Goal: Task Accomplishment & Management: Manage account settings

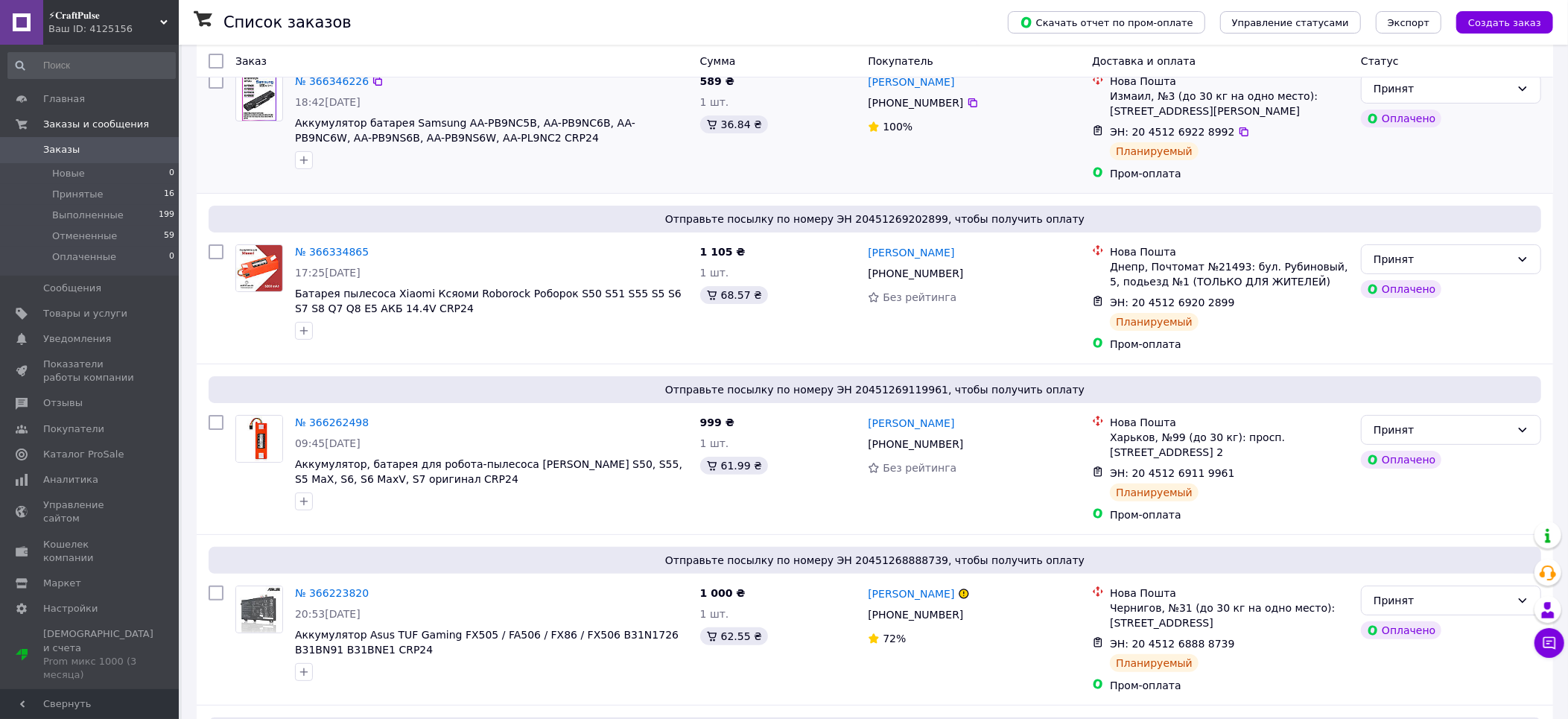
scroll to position [124, 0]
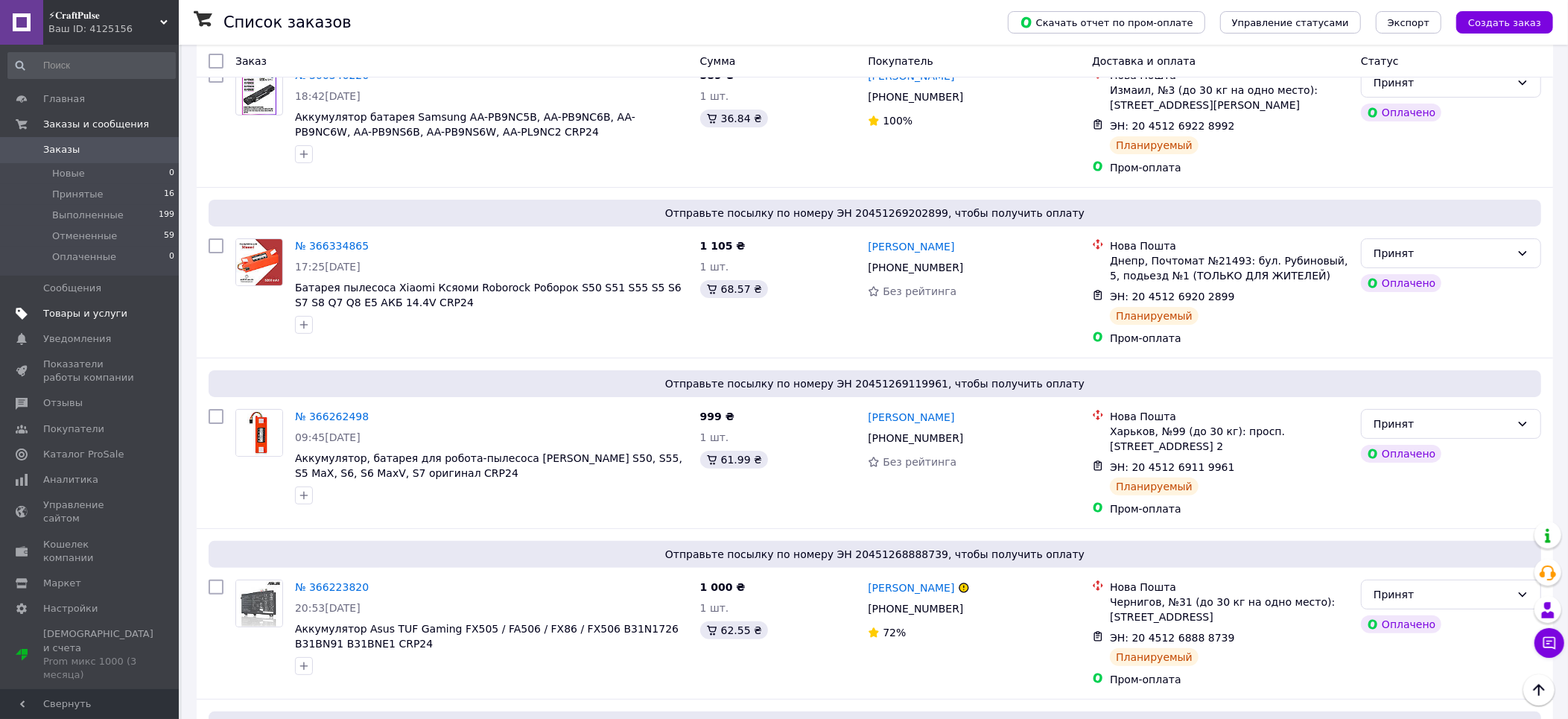
click at [92, 317] on span "Товары и услуги" at bounding box center [85, 313] width 84 height 13
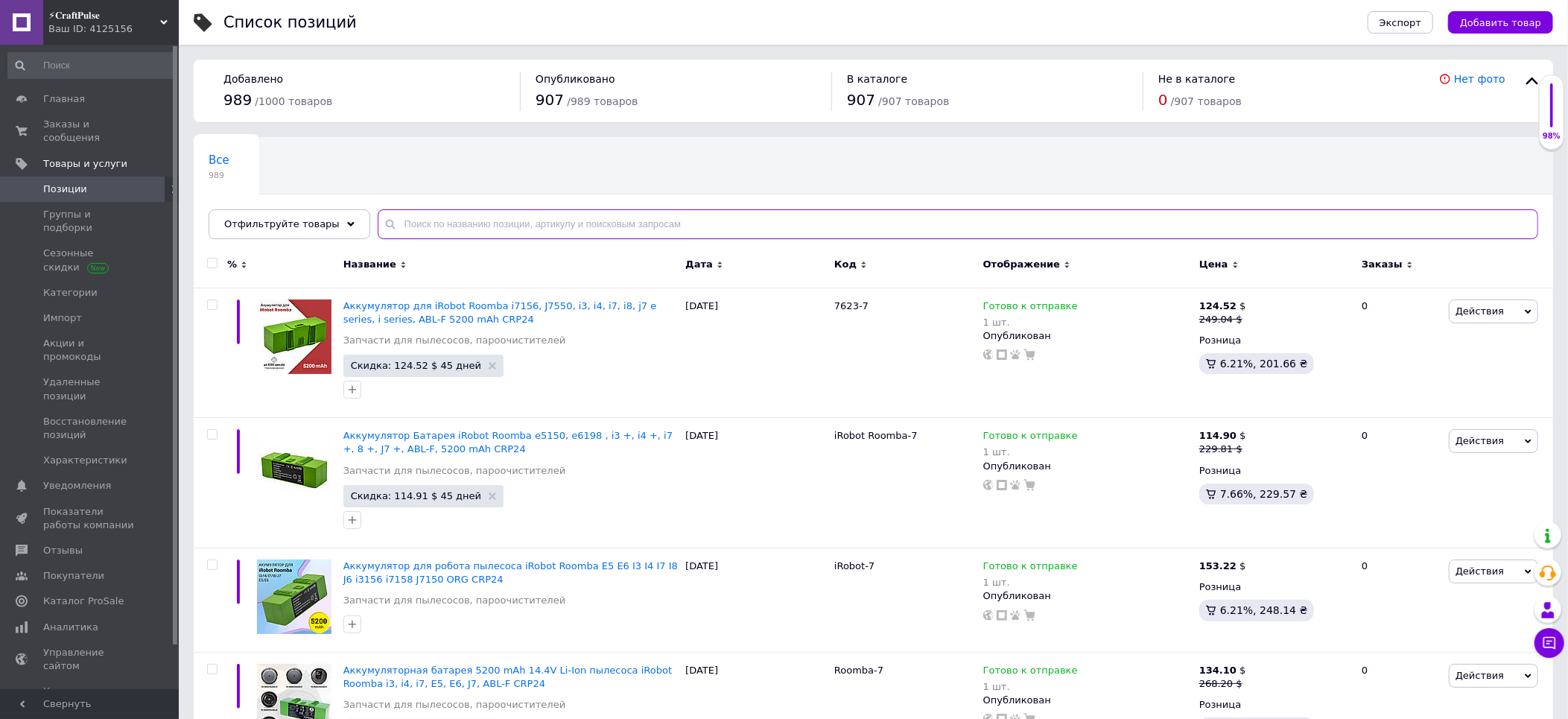
click at [478, 219] on input "text" at bounding box center [957, 224] width 1160 height 29
paste input "239"
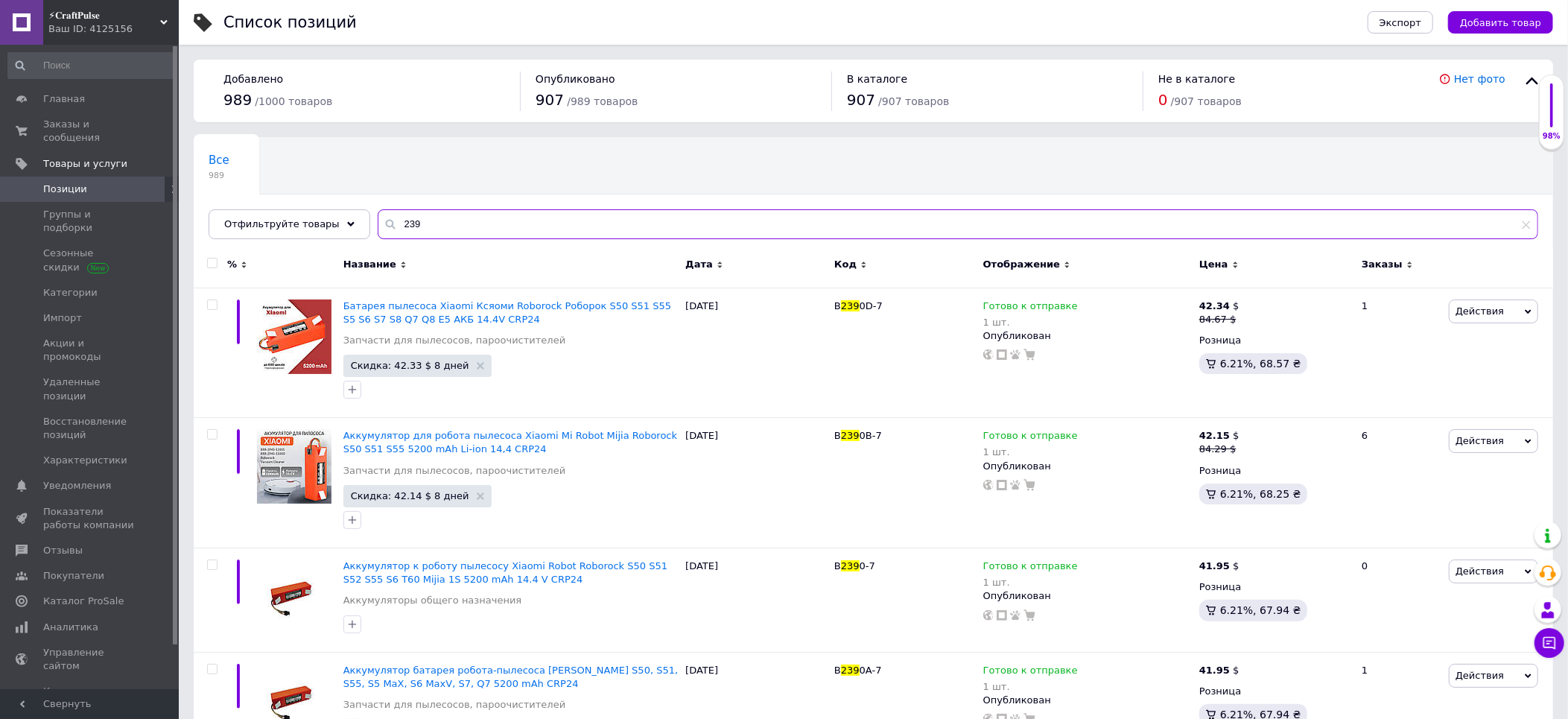
type input "239"
click at [213, 260] on input "checkbox" at bounding box center [212, 263] width 10 height 10
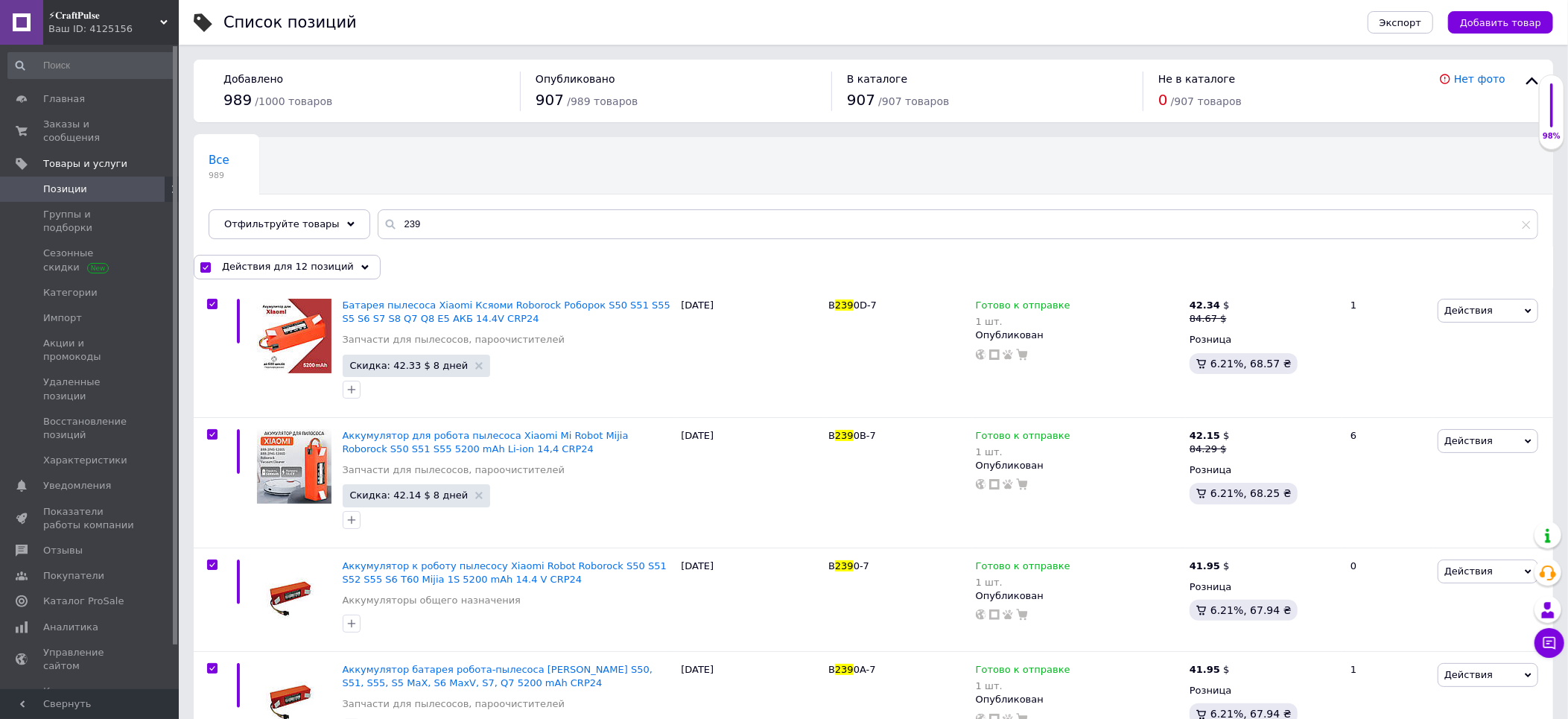
checkbox input "true"
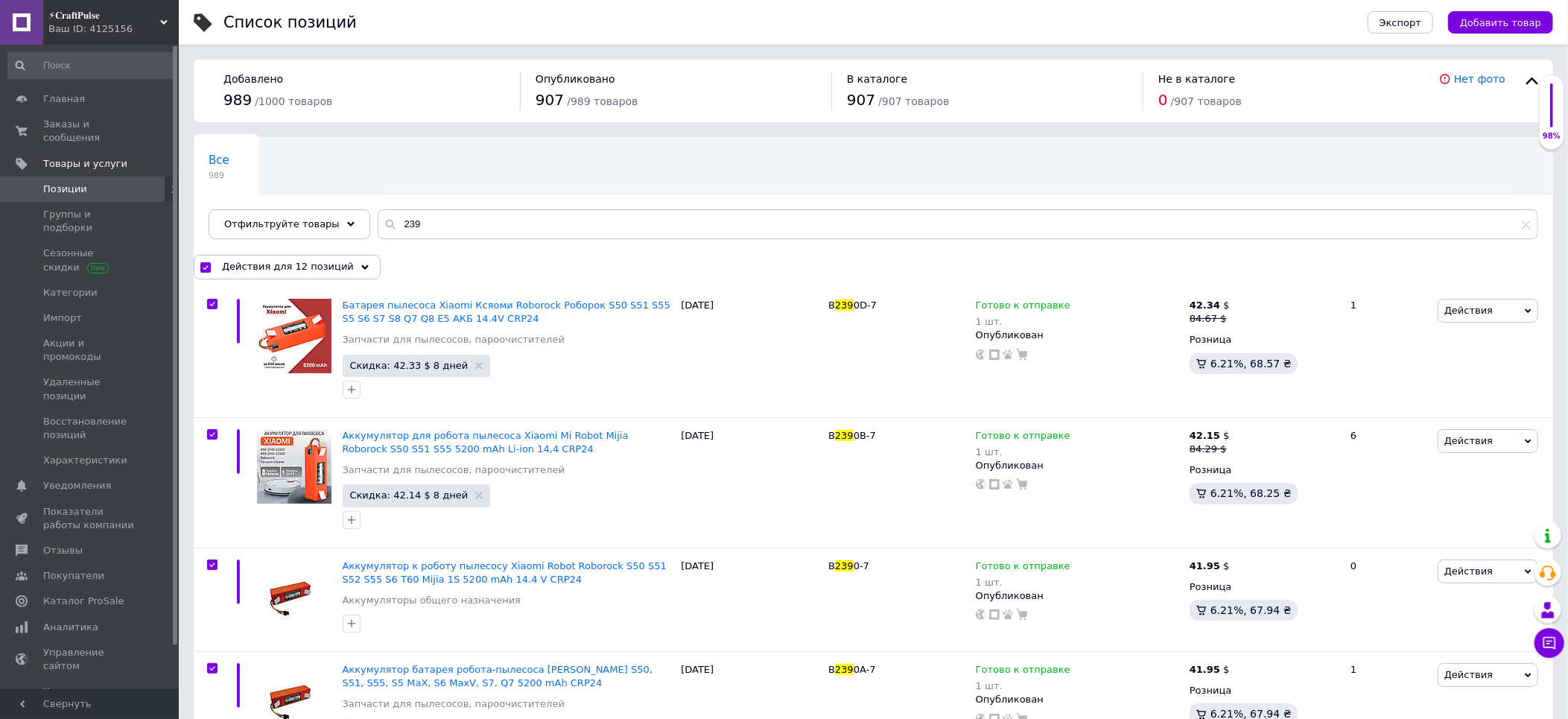
checkbox input "true"
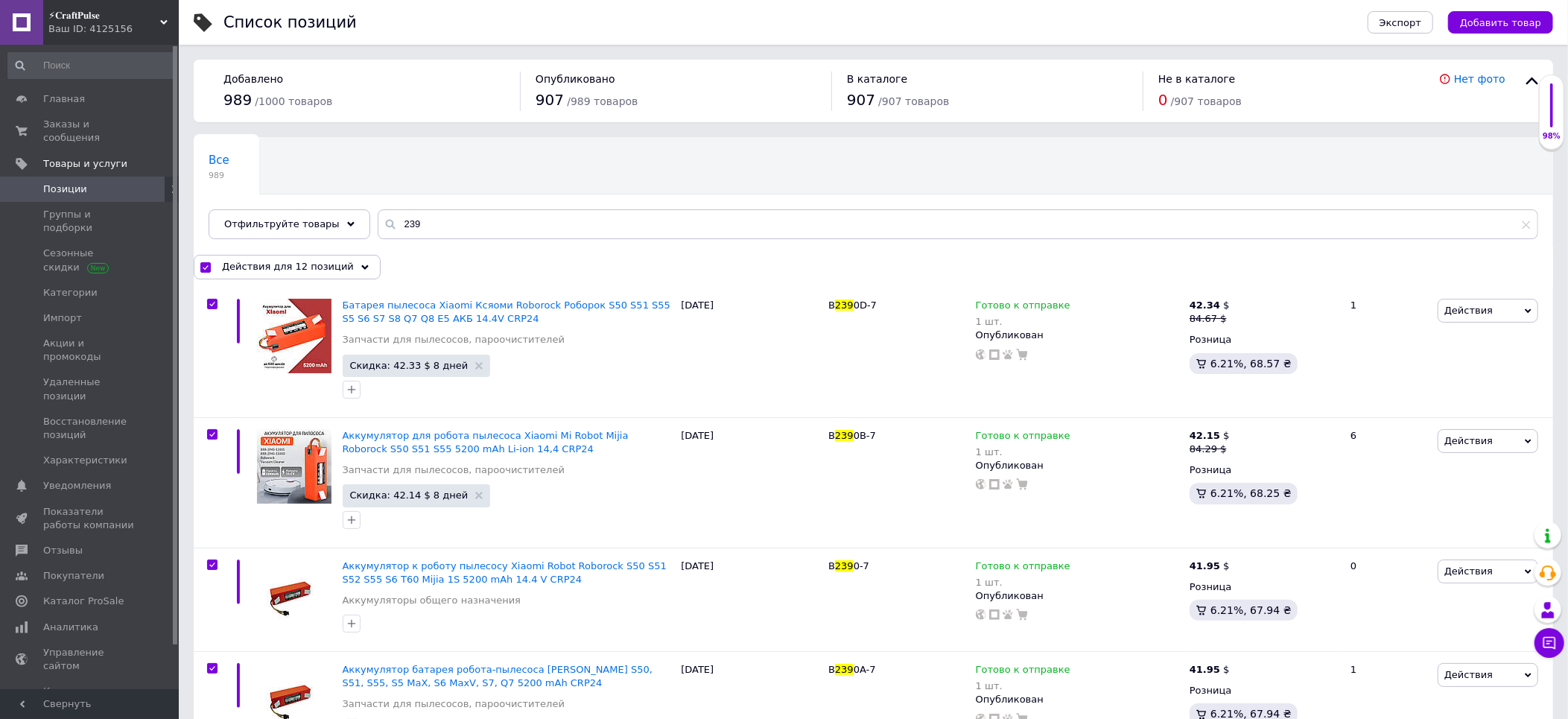
checkbox input "true"
click at [350, 267] on div "Действия для 12 позиций" at bounding box center [287, 266] width 187 height 23
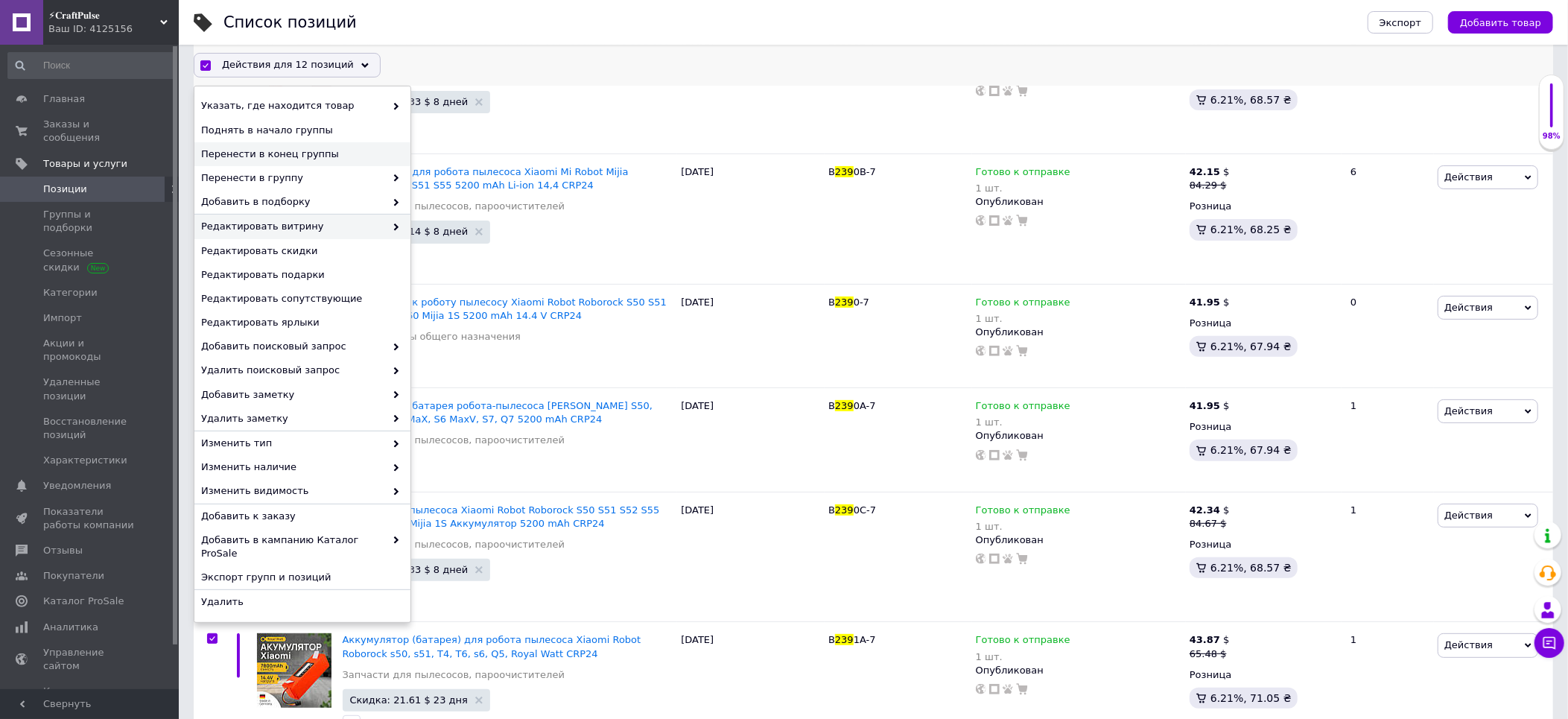
scroll to position [298, 0]
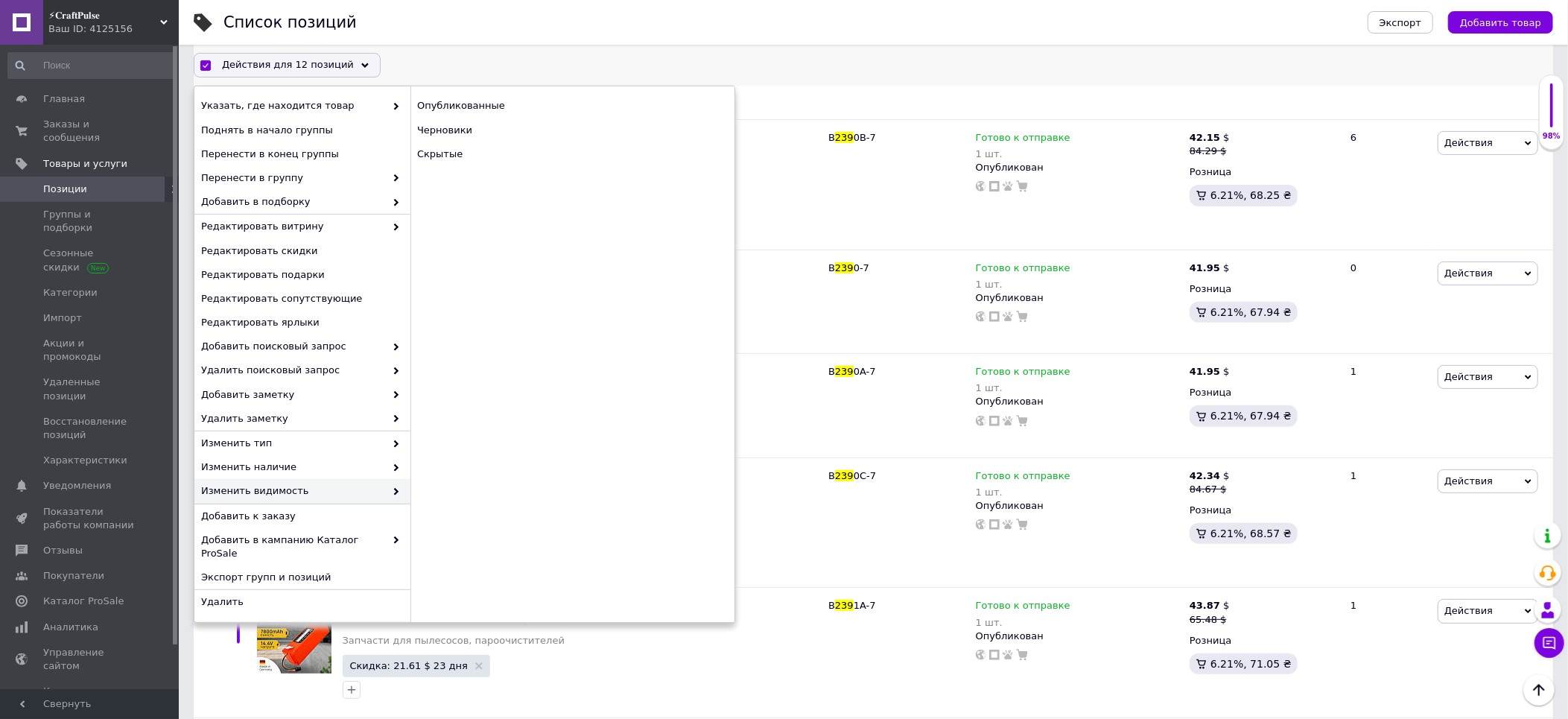
click at [304, 490] on span "Изменить видимость" at bounding box center [293, 490] width 184 height 13
click at [488, 152] on div "Скрытые" at bounding box center [572, 154] width 324 height 23
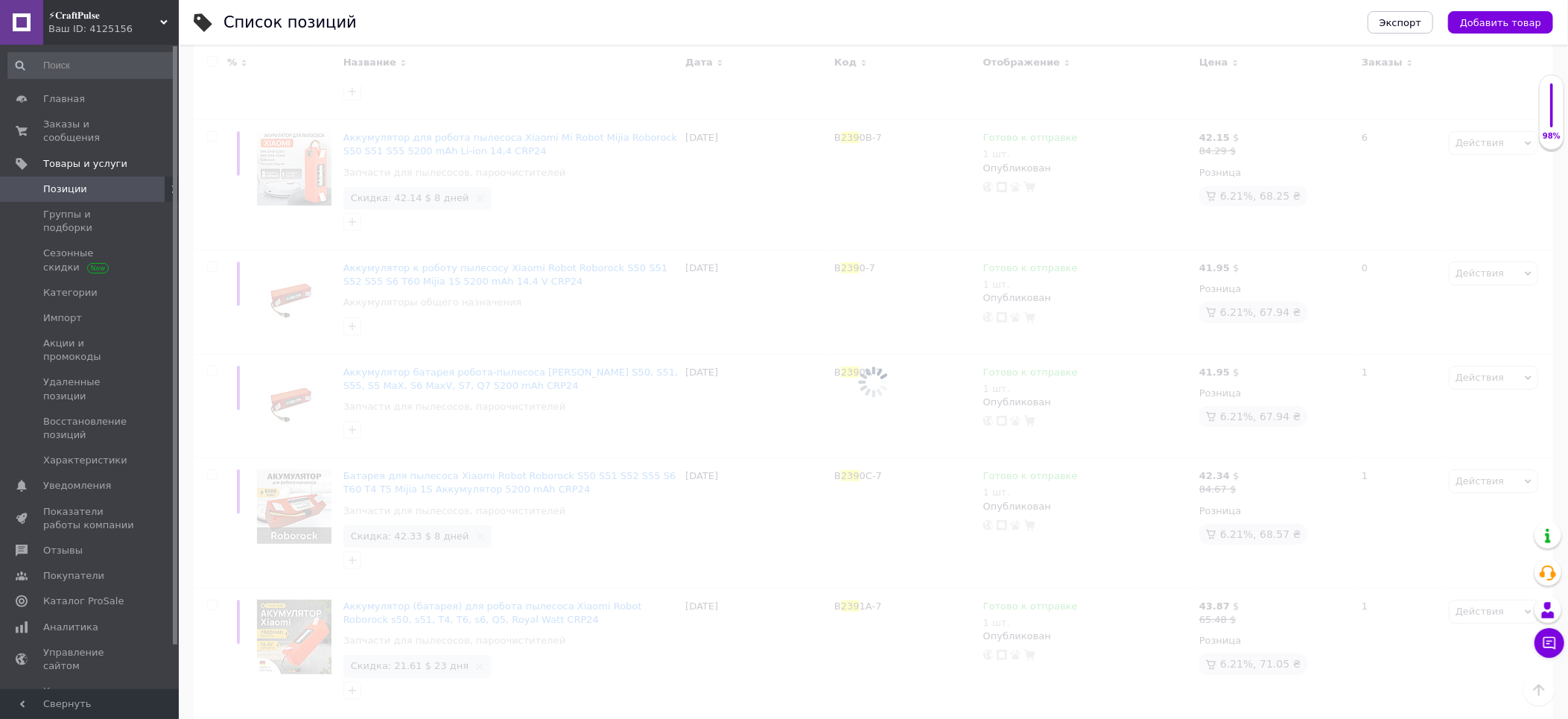
checkbox input "false"
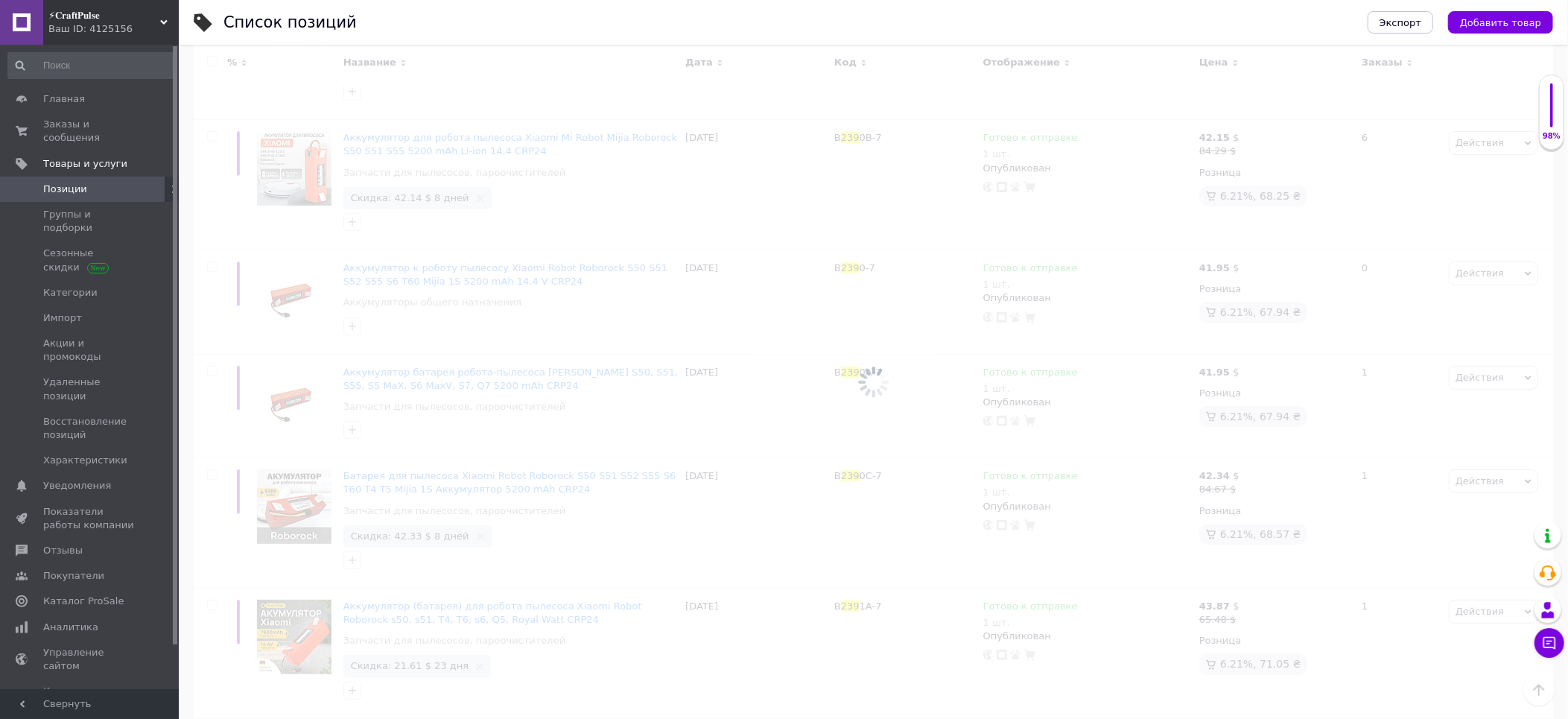
checkbox input "false"
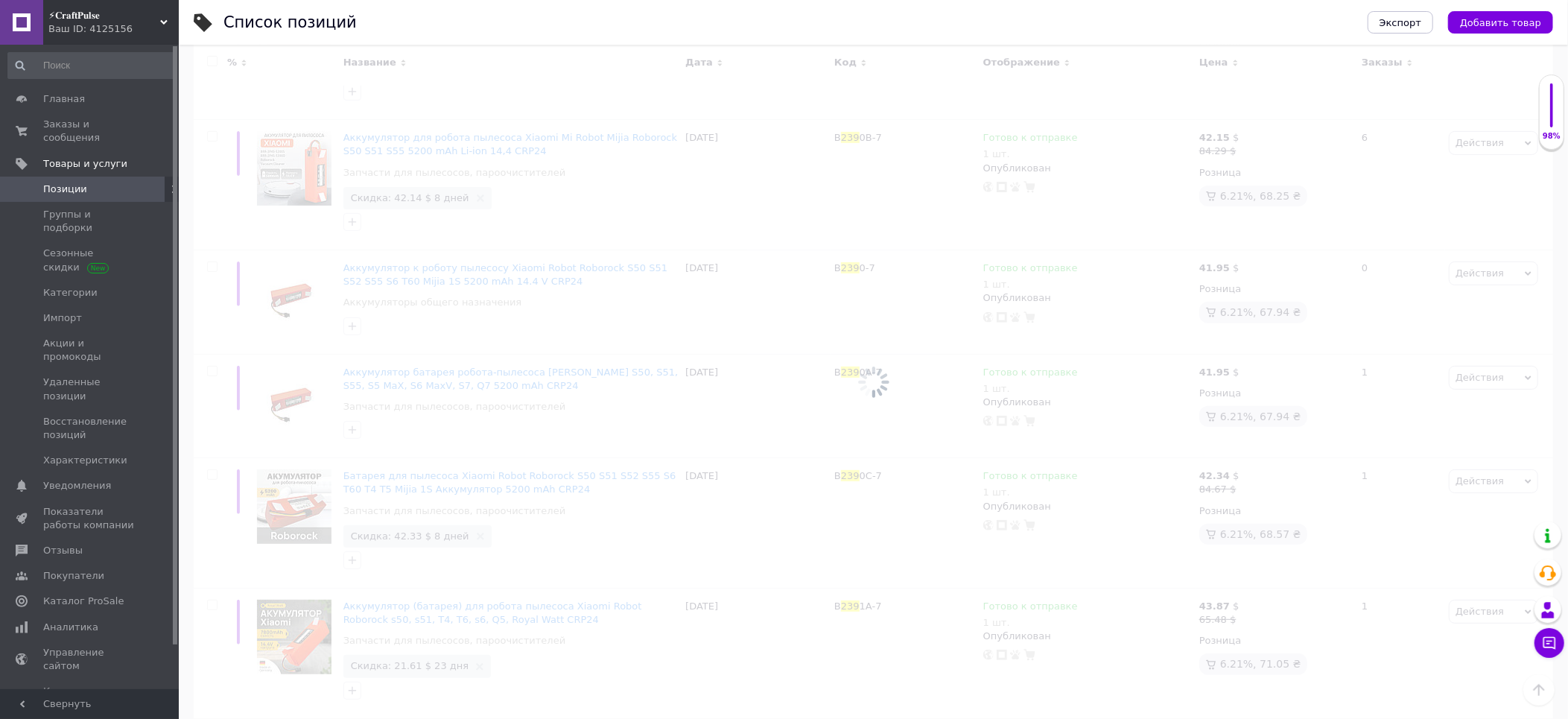
checkbox input "false"
click at [488, 152] on div at bounding box center [873, 382] width 1389 height 674
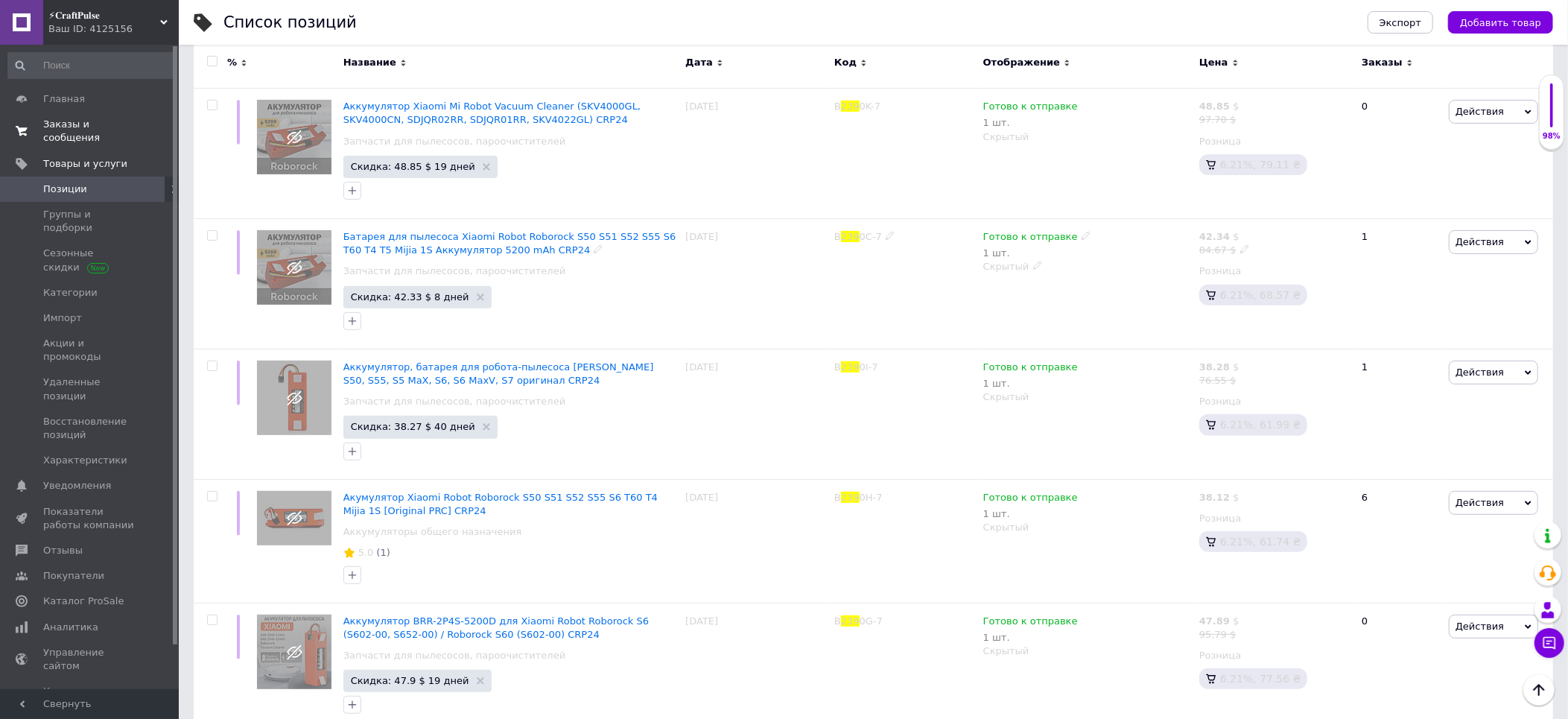
scroll to position [329, 0]
click at [107, 128] on span "Заказы и сообщения" at bounding box center [90, 131] width 95 height 27
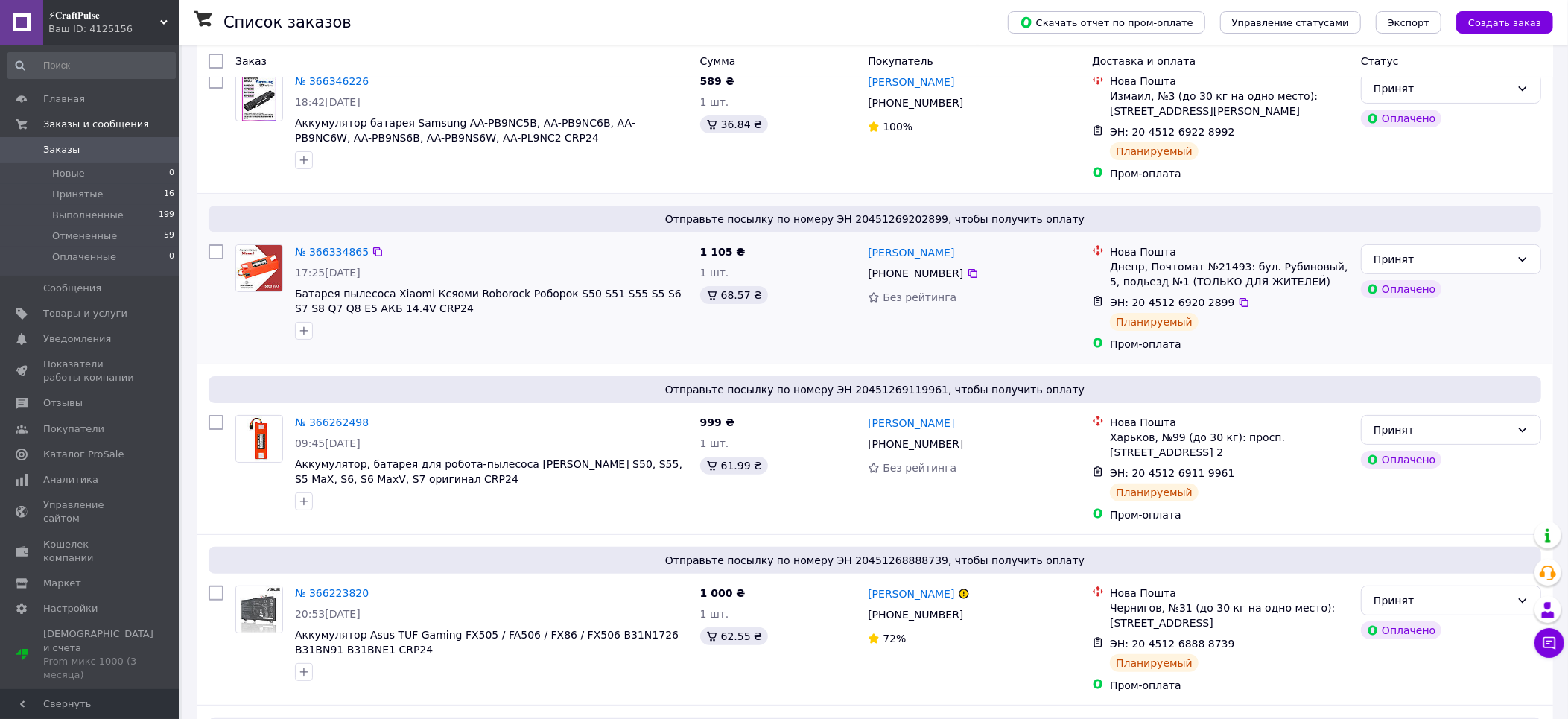
scroll to position [124, 0]
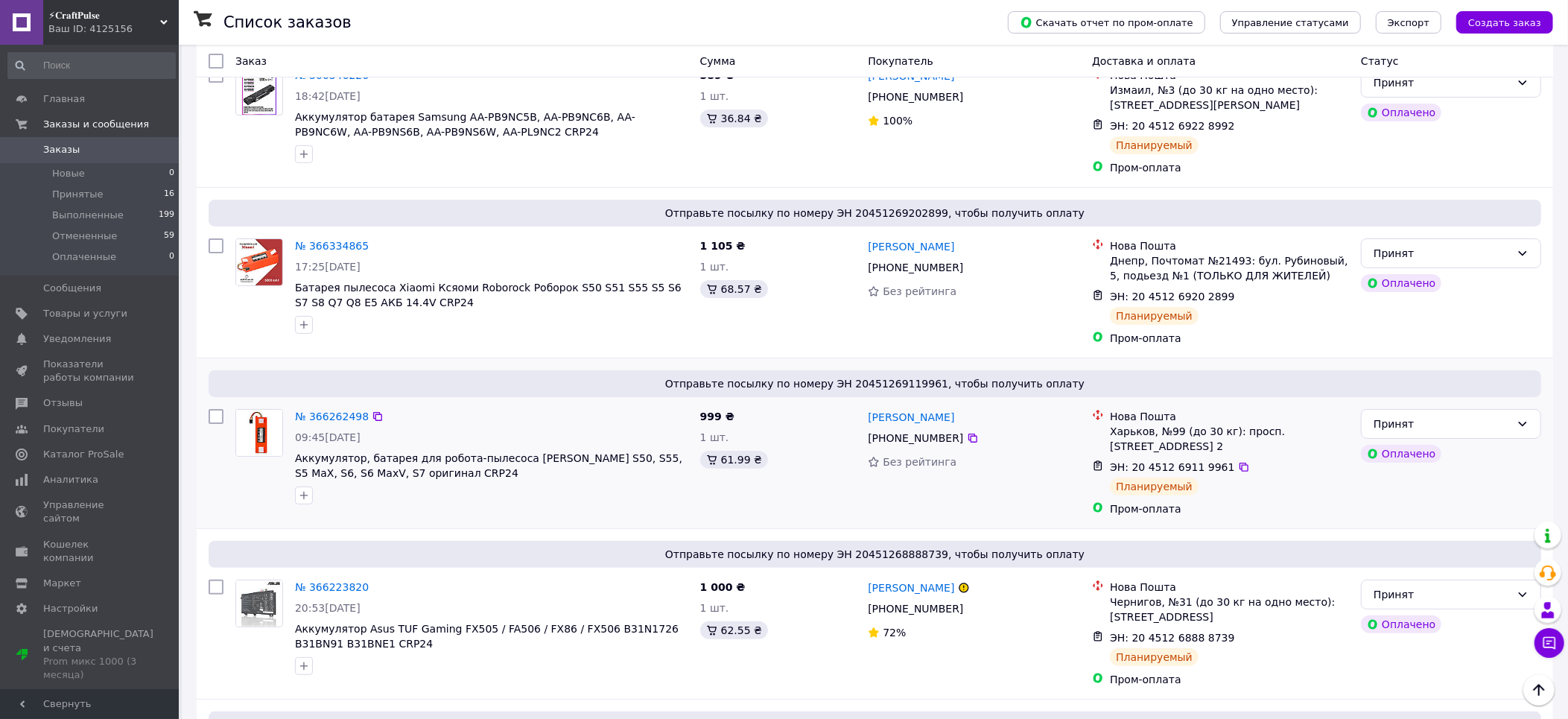
click at [913, 388] on span "Отправьте посылку по номеру ЭН 20451269119961, чтобы получить оплату" at bounding box center [874, 383] width 1321 height 15
copy span "20451269119961"
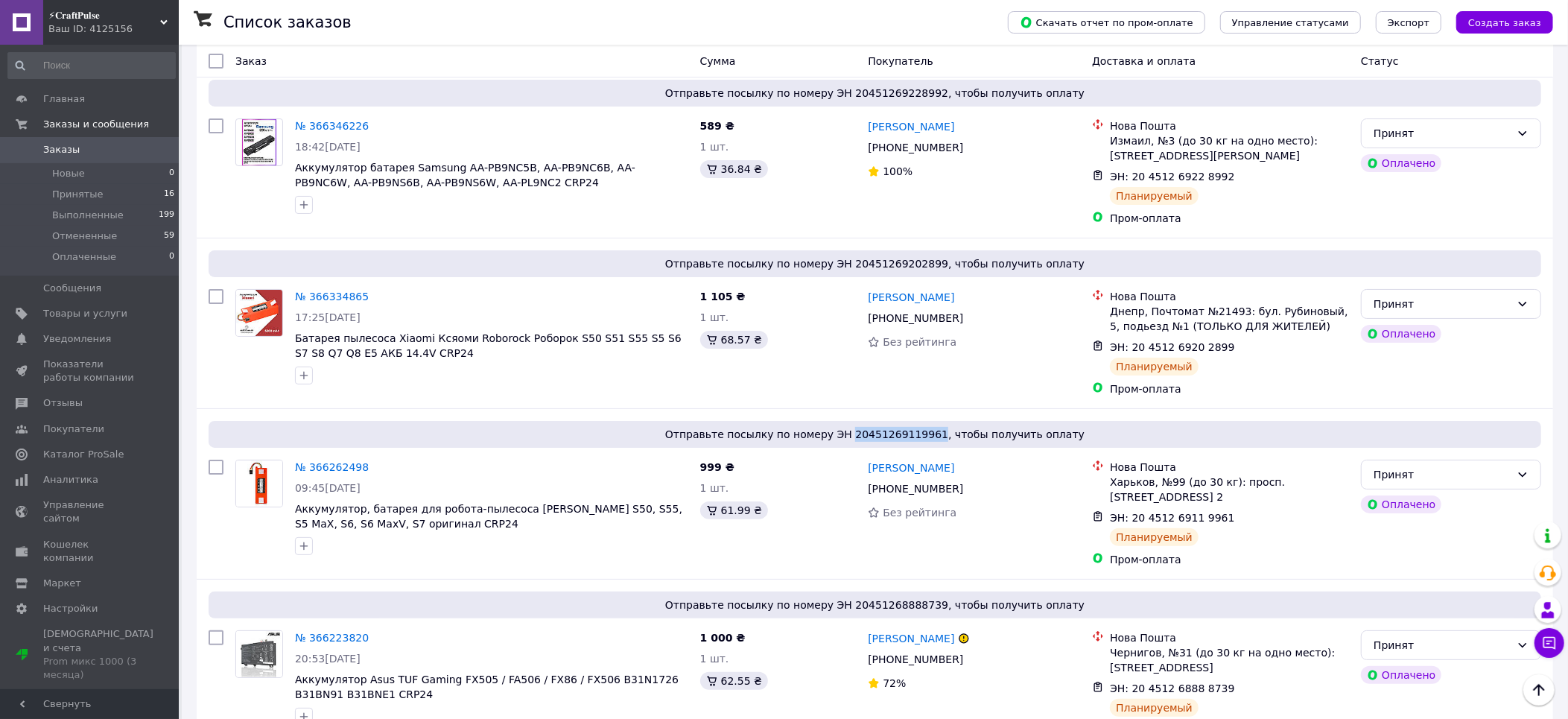
scroll to position [21, 0]
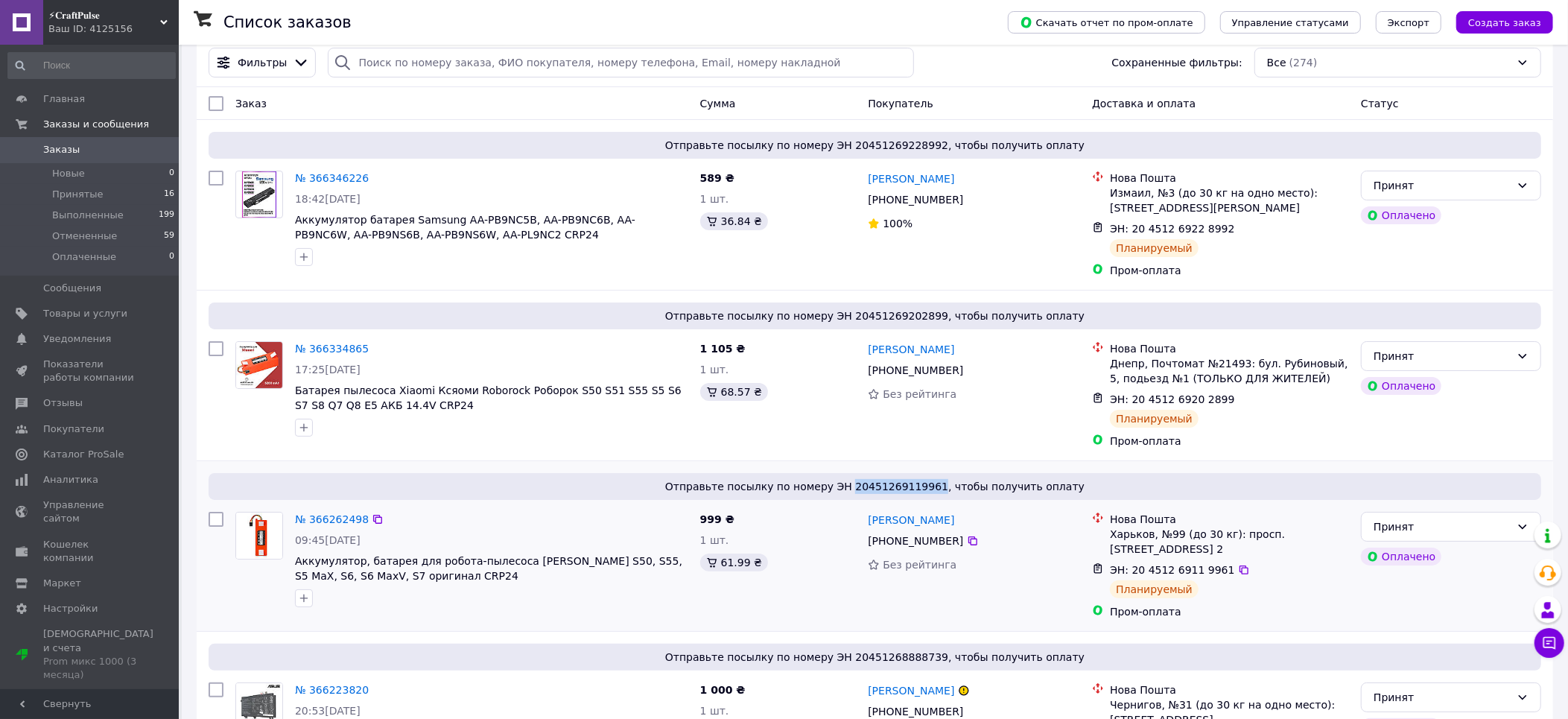
copy span "20451269119961"
click at [882, 310] on span "Отправьте посылку по номеру ЭН 20451269202899, чтобы получить оплату" at bounding box center [874, 316] width 1321 height 15
click at [883, 310] on span "Отправьте посылку по номеру ЭН 20451269202899, чтобы получить оплату" at bounding box center [874, 316] width 1321 height 15
copy span "20451269202899"
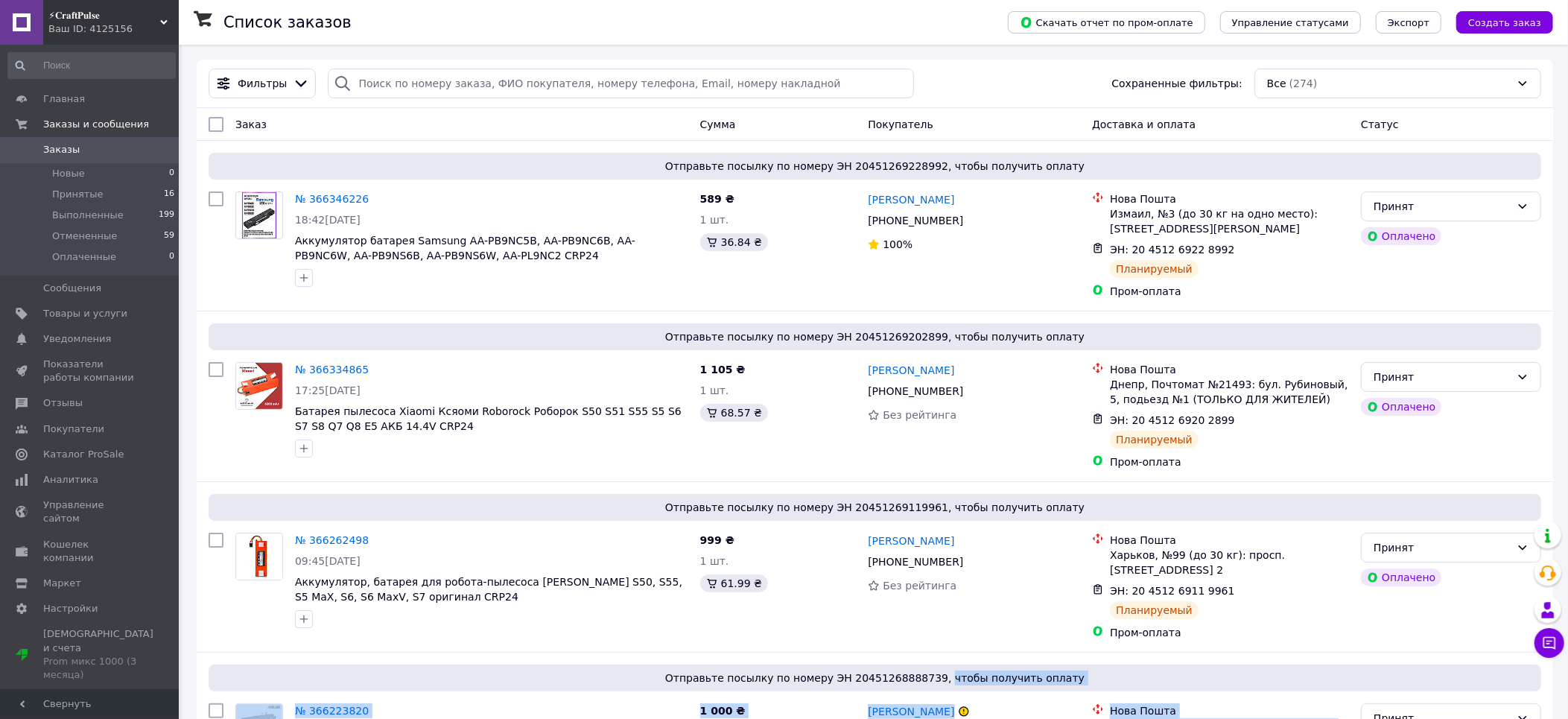
scroll to position [206, 0]
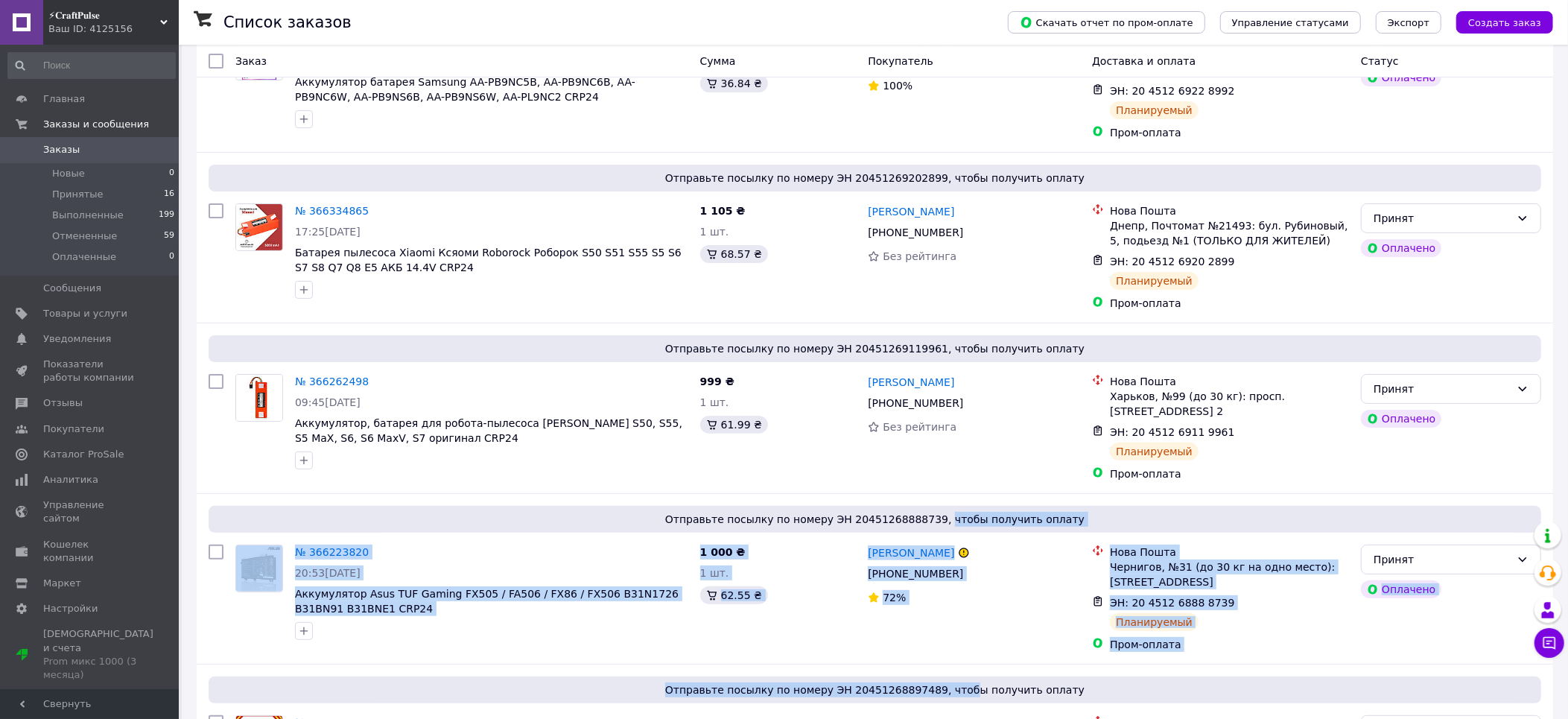
drag, startPoint x: 968, startPoint y: 735, endPoint x: 963, endPoint y: 751, distance: 16.8
